Goal: Task Accomplishment & Management: Complete application form

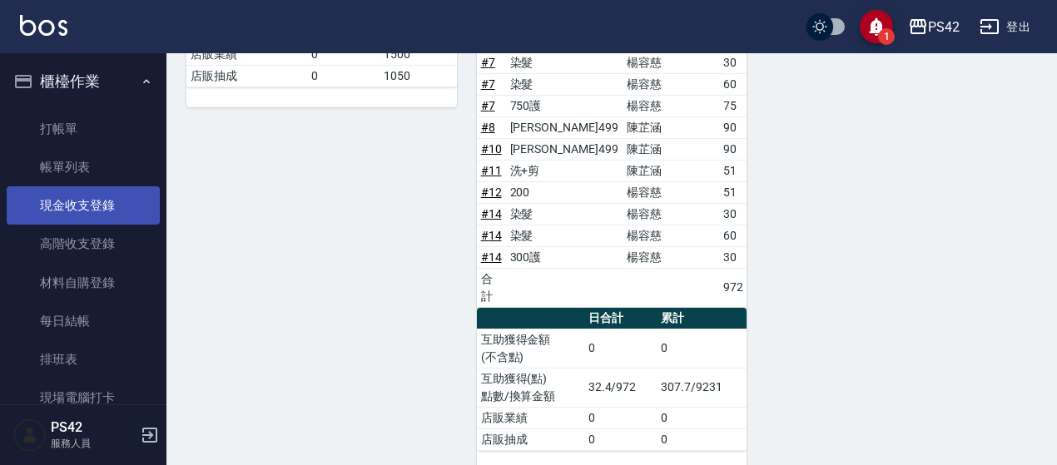
click at [80, 195] on link "現金收支登錄" at bounding box center [83, 206] width 153 height 38
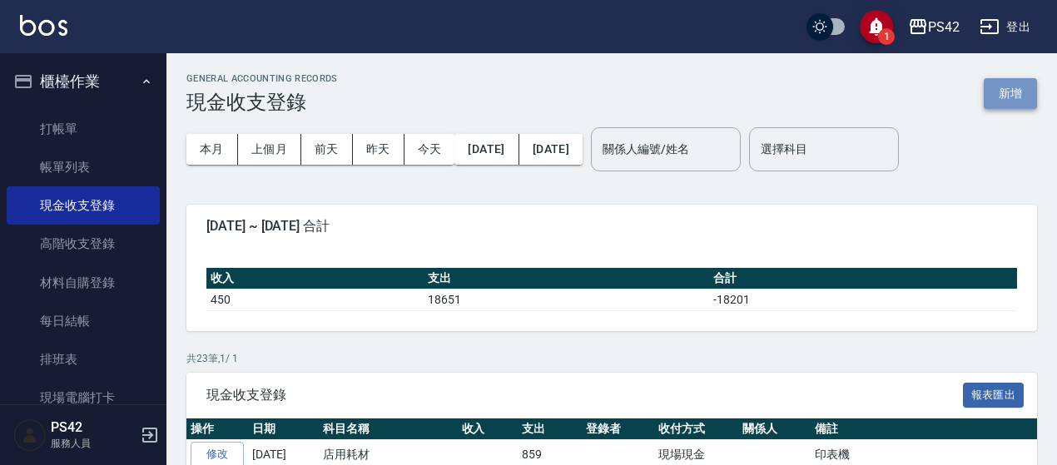
click at [1003, 94] on button "新增" at bounding box center [1010, 93] width 53 height 31
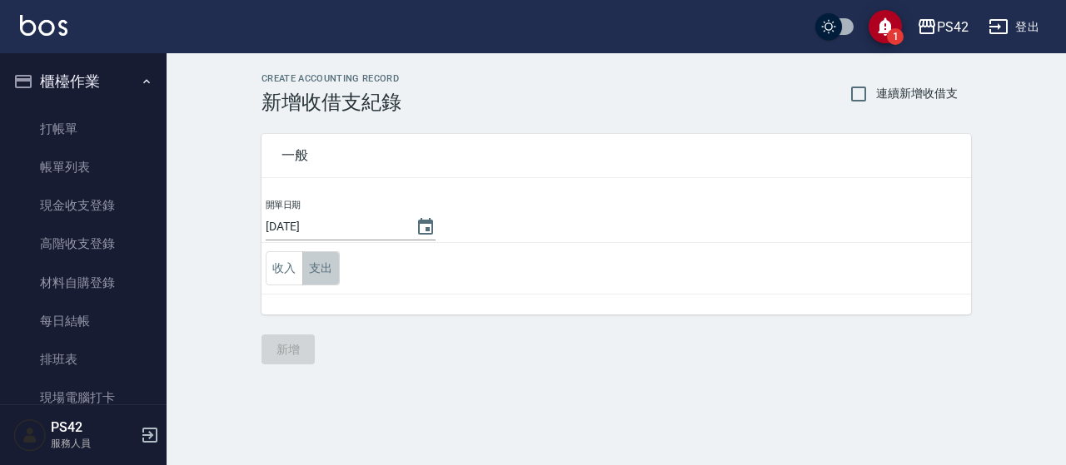
click at [327, 269] on button "支出" at bounding box center [320, 268] width 37 height 34
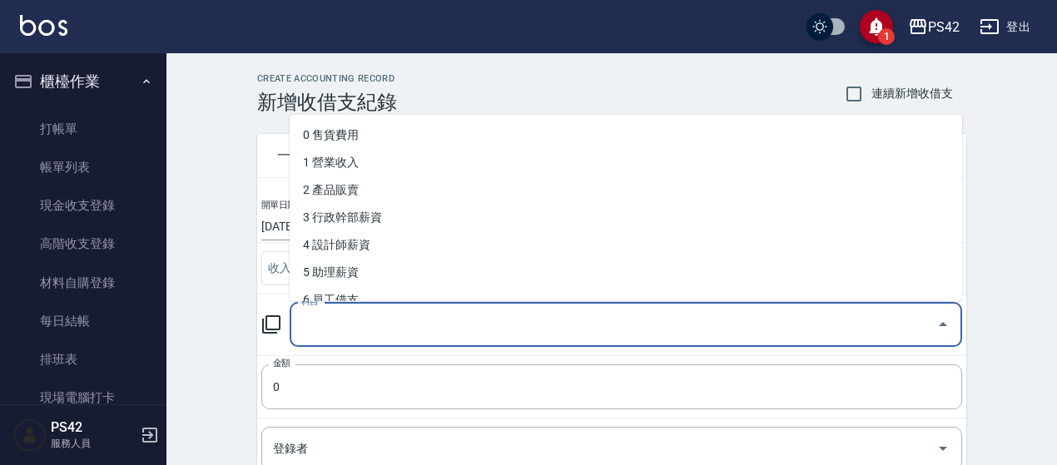
click at [349, 312] on input "科目" at bounding box center [613, 325] width 633 height 29
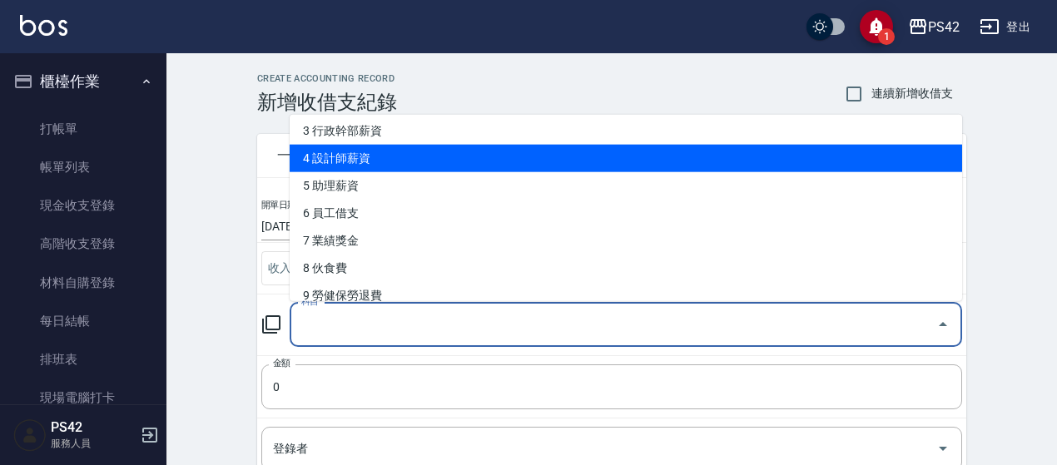
scroll to position [333, 0]
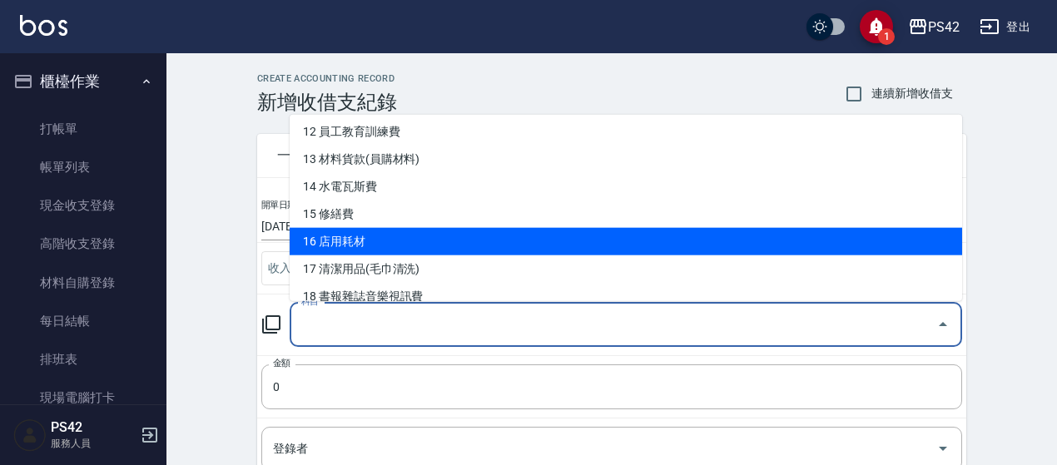
click at [421, 230] on li "16 店用耗材" at bounding box center [626, 241] width 673 height 27
type input "16 店用耗材"
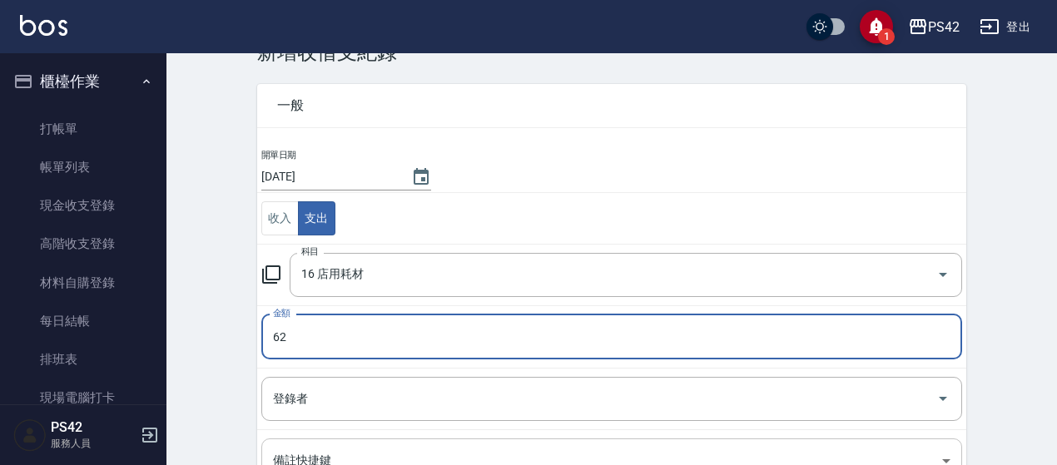
type input "62"
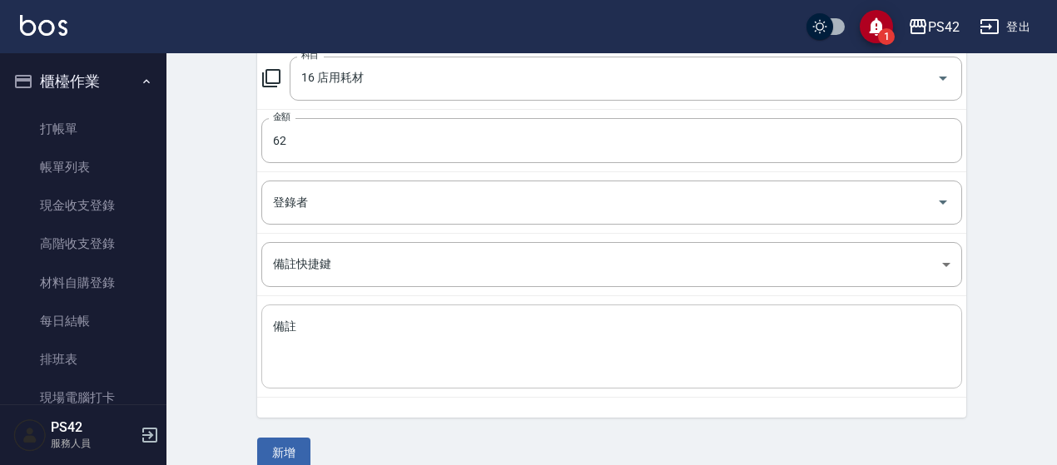
scroll to position [266, 0]
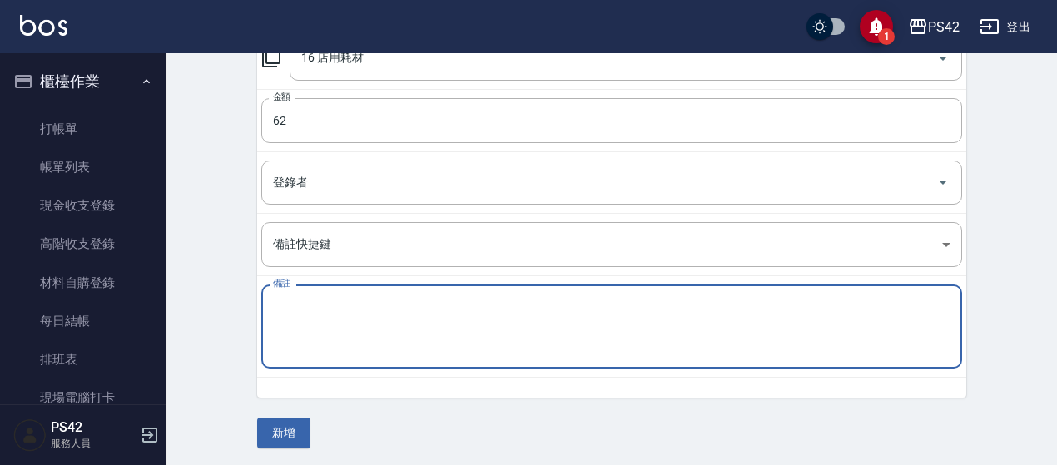
click at [514, 337] on textarea "備註" at bounding box center [612, 327] width 678 height 57
type textarea "J"
type textarea "文具"
click at [265, 431] on button "新增" at bounding box center [283, 433] width 53 height 31
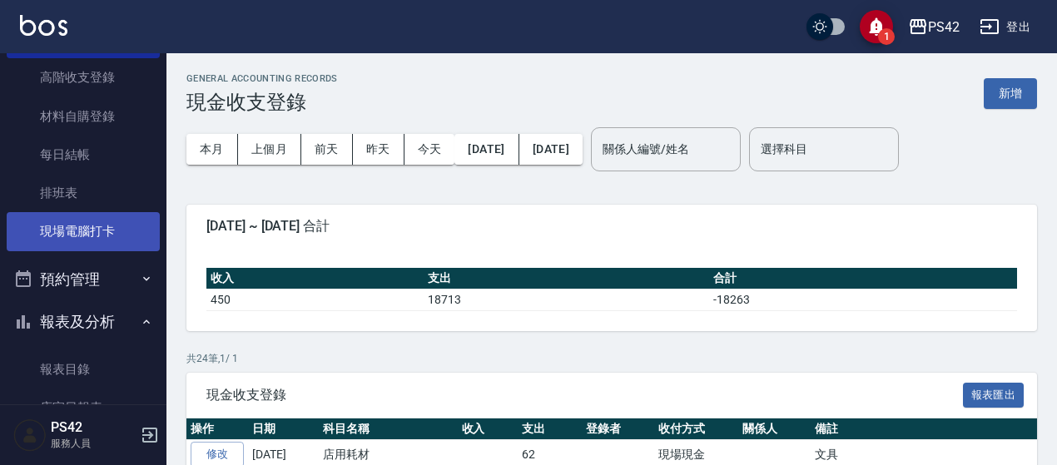
scroll to position [333, 0]
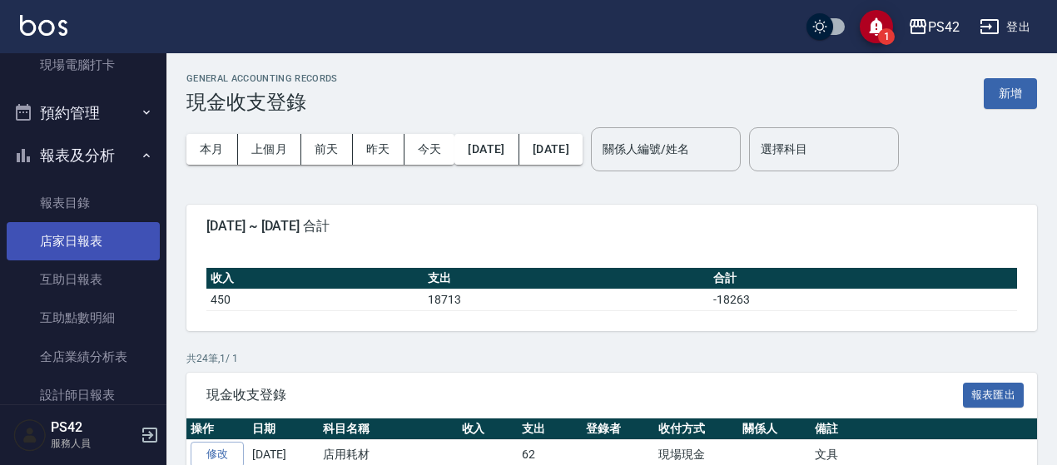
click at [97, 240] on link "店家日報表" at bounding box center [83, 241] width 153 height 38
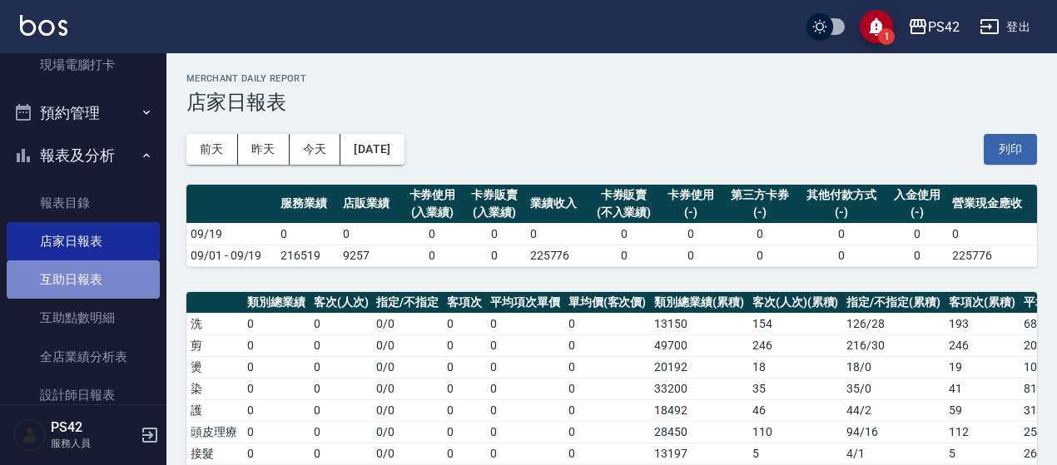
click at [112, 271] on link "互助日報表" at bounding box center [83, 280] width 153 height 38
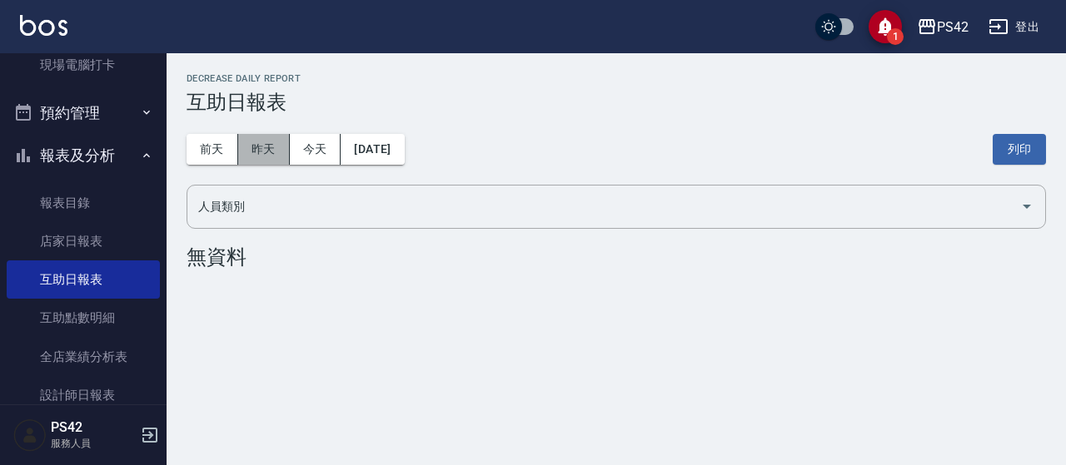
click at [261, 142] on button "昨天" at bounding box center [264, 149] width 52 height 31
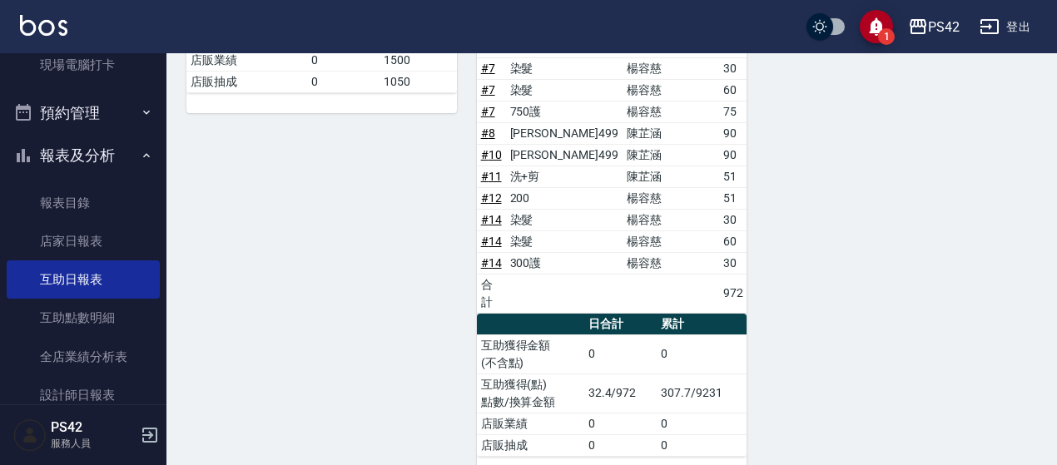
scroll to position [454, 0]
